Goal: Task Accomplishment & Management: Use online tool/utility

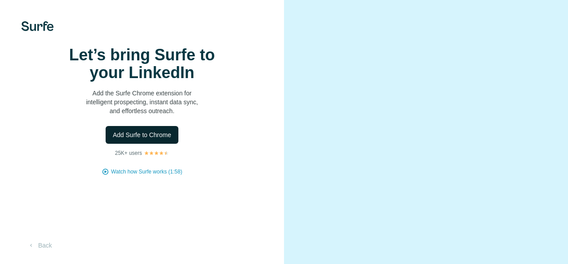
click at [152, 139] on span "Add Surfe to Chrome" at bounding box center [142, 135] width 59 height 9
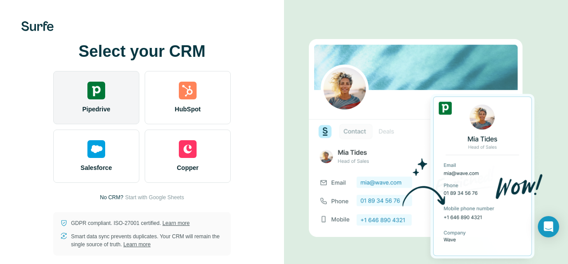
click at [103, 90] on img at bounding box center [96, 91] width 18 height 18
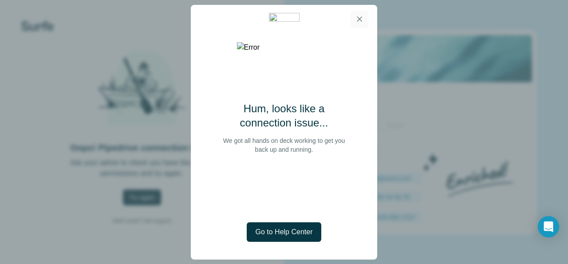
click at [361, 20] on icon "button" at bounding box center [359, 19] width 9 height 9
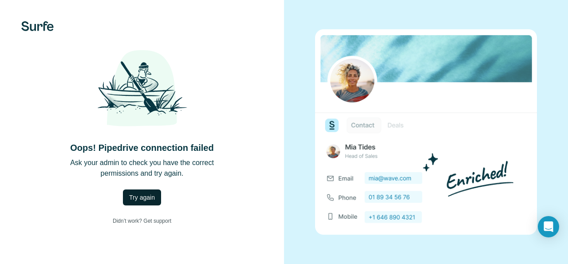
click at [142, 205] on button "Try again" at bounding box center [142, 198] width 38 height 16
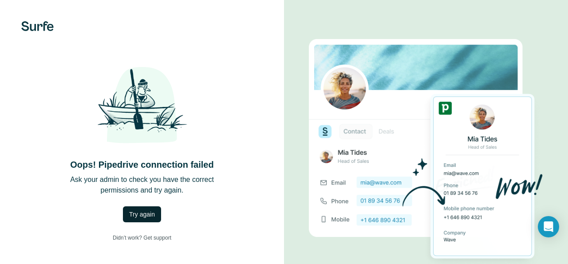
click at [130, 214] on span "Try again" at bounding box center [142, 214] width 26 height 9
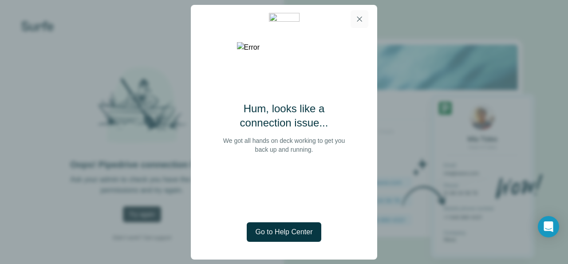
click at [358, 20] on icon "button" at bounding box center [359, 18] width 5 height 5
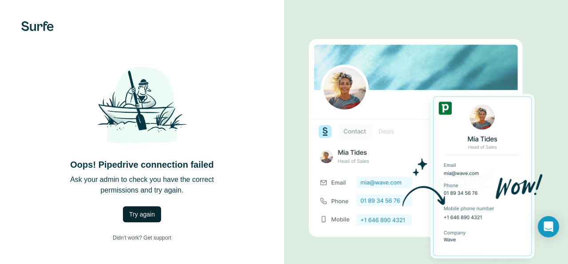
click at [145, 214] on span "Try again" at bounding box center [142, 214] width 26 height 9
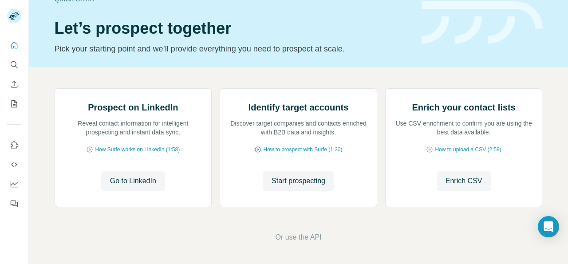
scroll to position [92, 0]
click at [128, 186] on span "Go to LinkedIn" at bounding box center [133, 181] width 46 height 11
